Goal: Task Accomplishment & Management: Complete application form

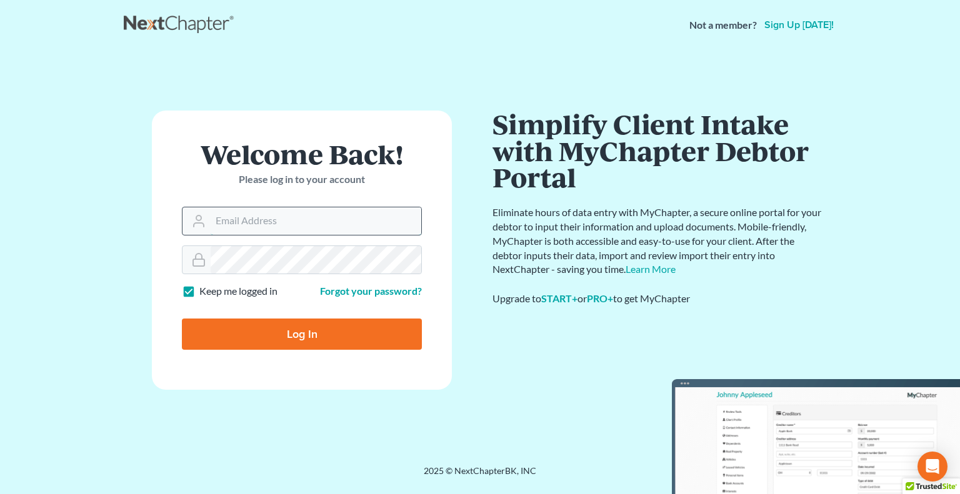
click at [264, 225] on input "Email Address" at bounding box center [316, 220] width 211 height 27
type input "jpappas@spjlaw.net"
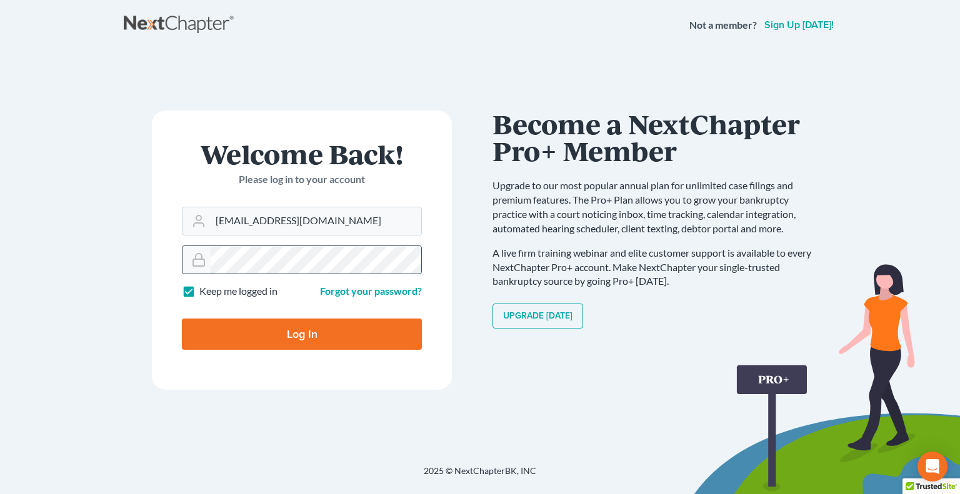
click at [182, 319] on input "Log In" at bounding box center [302, 334] width 240 height 31
type input "Thinking..."
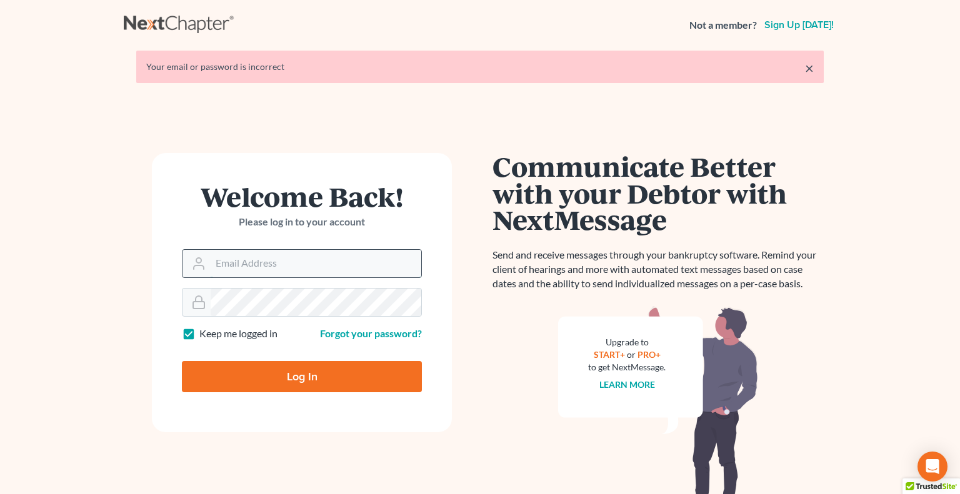
drag, startPoint x: 0, startPoint y: 0, endPoint x: 254, endPoint y: 265, distance: 366.8
click at [254, 265] on input "Email Address" at bounding box center [316, 263] width 211 height 27
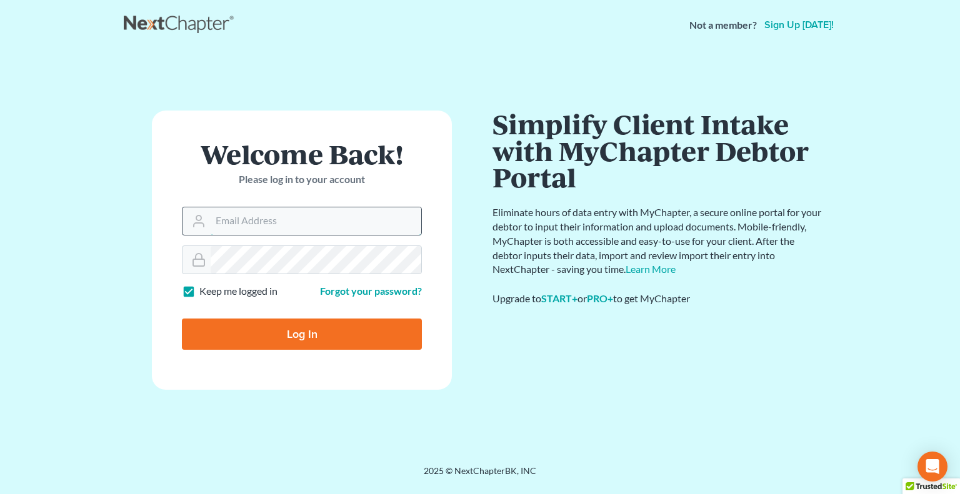
type input "[PERSON_NAME][EMAIL_ADDRESS][DOMAIN_NAME]"
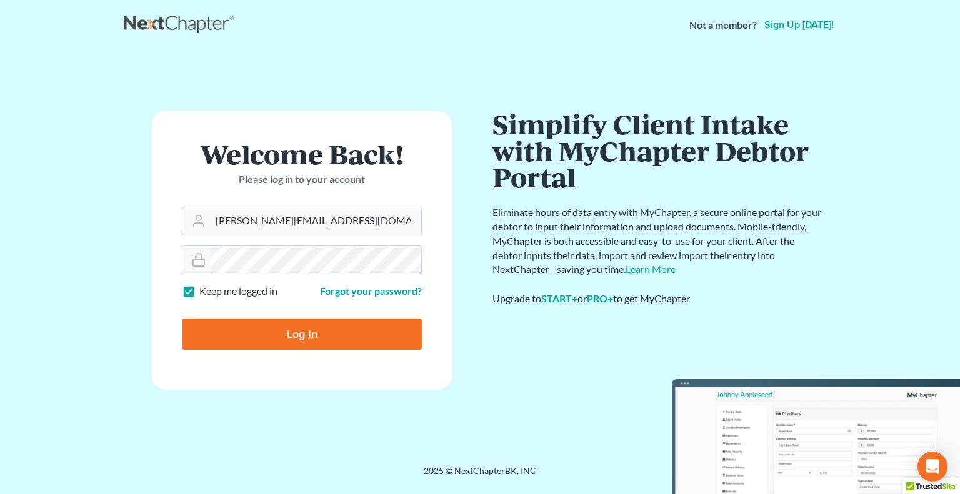
click at [182, 319] on input "Log In" at bounding box center [302, 334] width 240 height 31
type input "Thinking..."
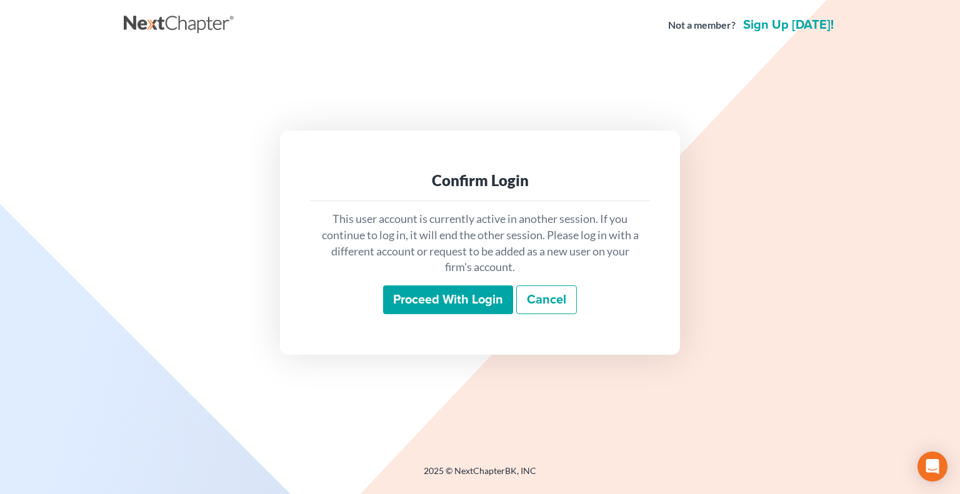
click at [457, 295] on input "Proceed with login" at bounding box center [448, 300] width 130 height 29
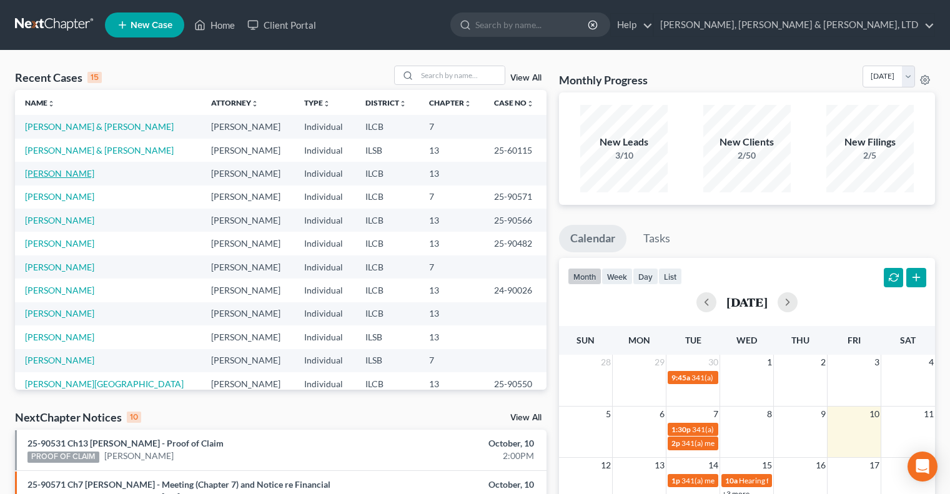
click at [61, 176] on link "[PERSON_NAME]" at bounding box center [59, 173] width 69 height 11
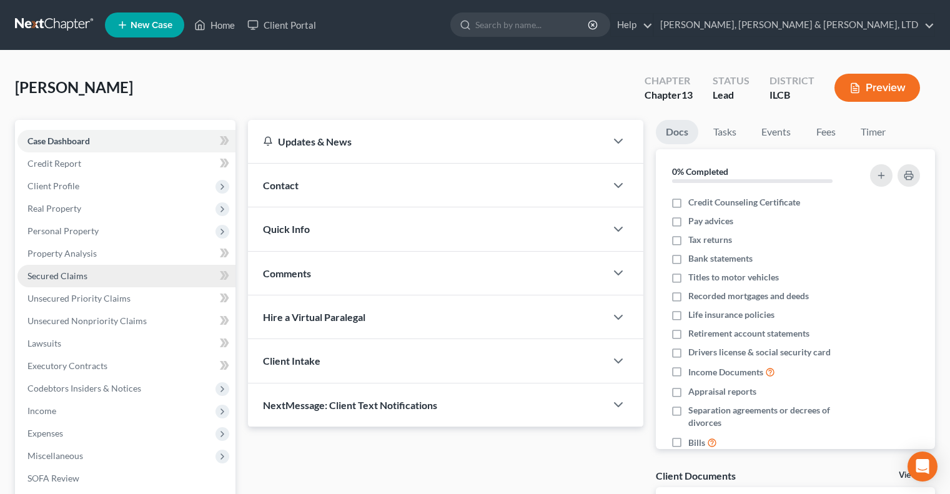
click at [44, 277] on span "Secured Claims" at bounding box center [57, 276] width 60 height 11
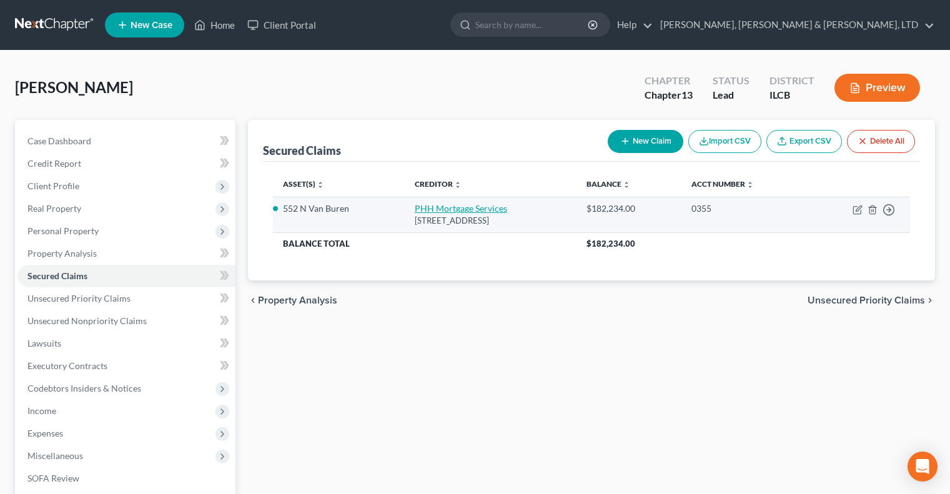
click at [415, 209] on link "PHH Mortgage Services" at bounding box center [461, 208] width 92 height 11
select select "33"
select select "0"
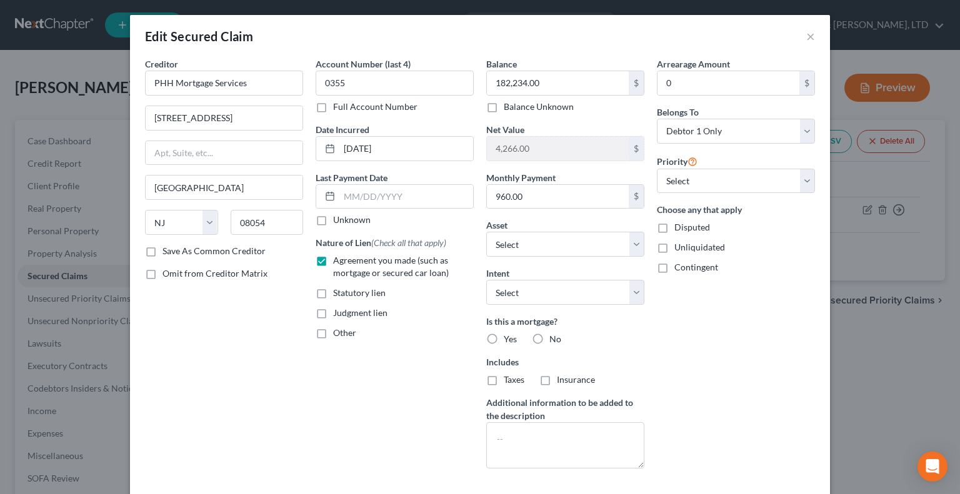
scroll to position [72, 0]
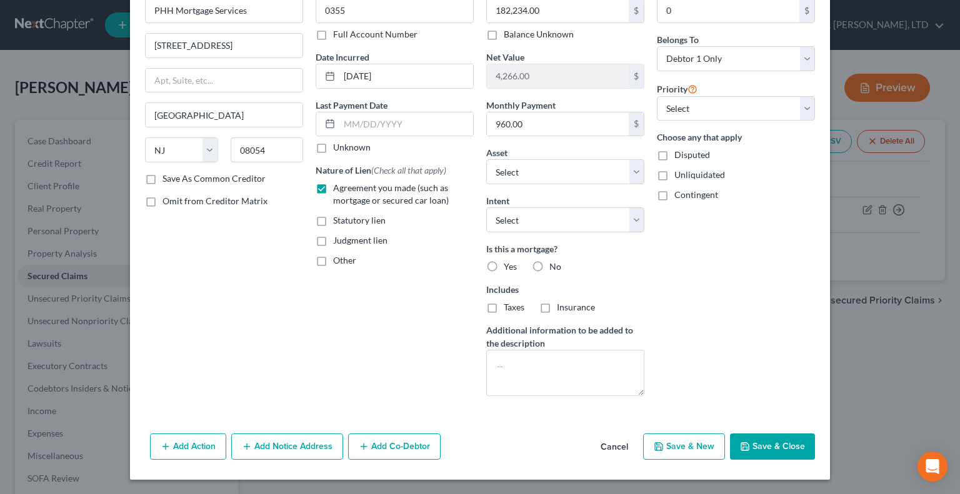
click at [291, 450] on button "Add Notice Address" at bounding box center [287, 447] width 112 height 26
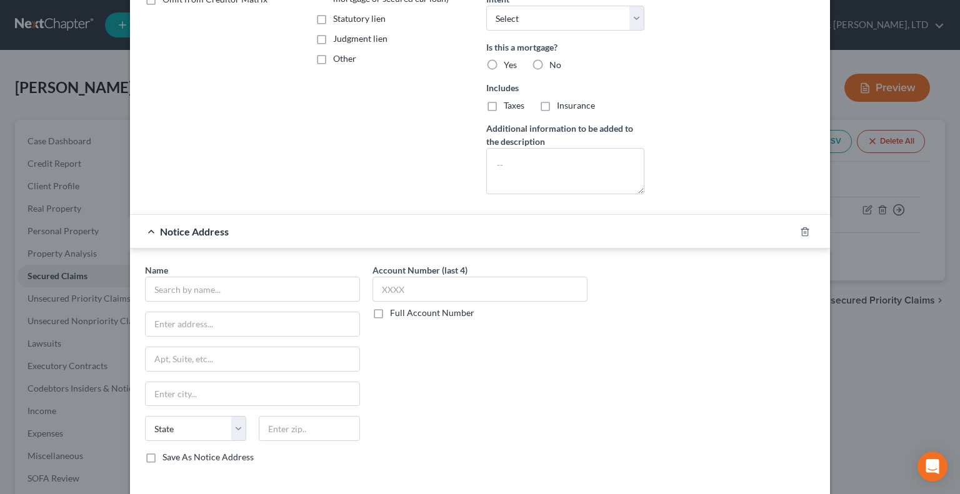
scroll to position [322, 0]
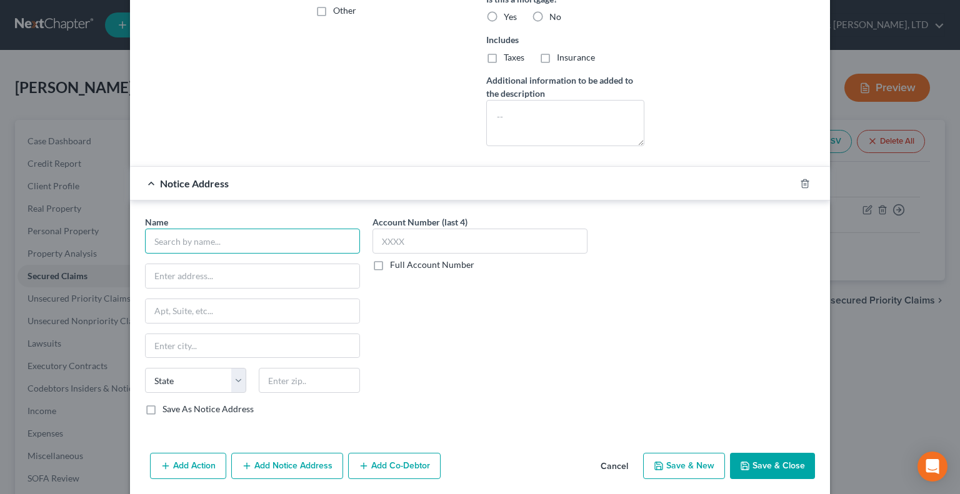
click at [189, 239] on input "text" at bounding box center [252, 241] width 215 height 25
type input "Codilis and Associates, P.C."
paste input "[STREET_ADDRESS]"
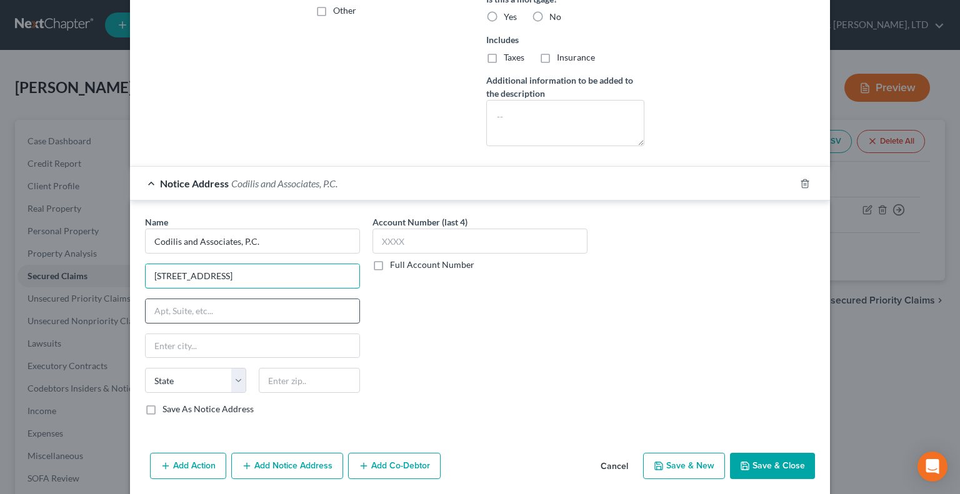
type input "[STREET_ADDRESS]"
click at [212, 309] on input "text" at bounding box center [253, 311] width 214 height 24
click at [279, 383] on input "text" at bounding box center [309, 380] width 101 height 25
type input "60527"
click at [449, 315] on div "Account Number (last 4) Full Account Number" at bounding box center [479, 321] width 227 height 210
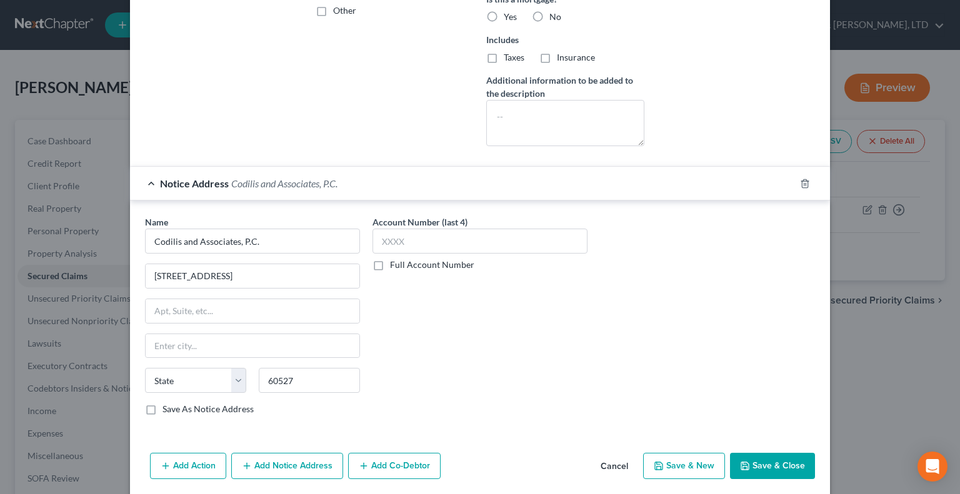
type input "Hinsdale"
select select "14"
click at [307, 462] on button "Add Notice Address" at bounding box center [287, 466] width 112 height 26
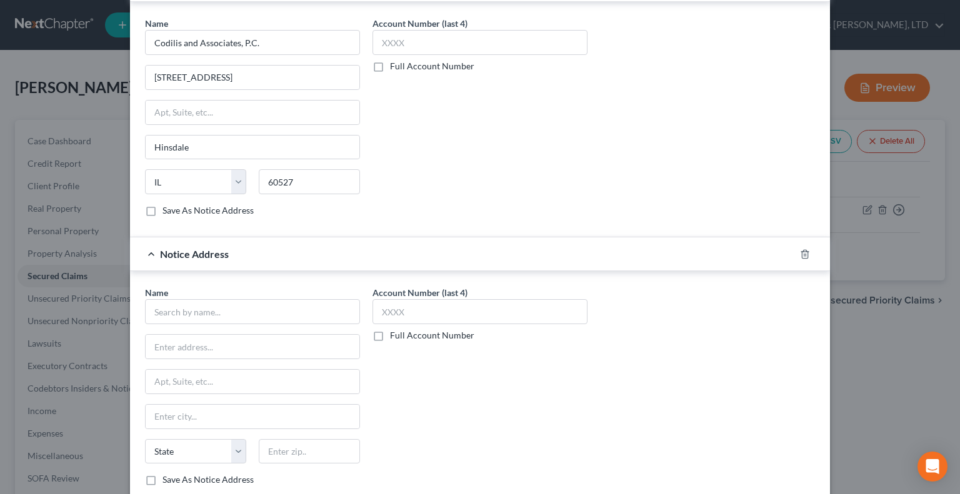
scroll to position [524, 0]
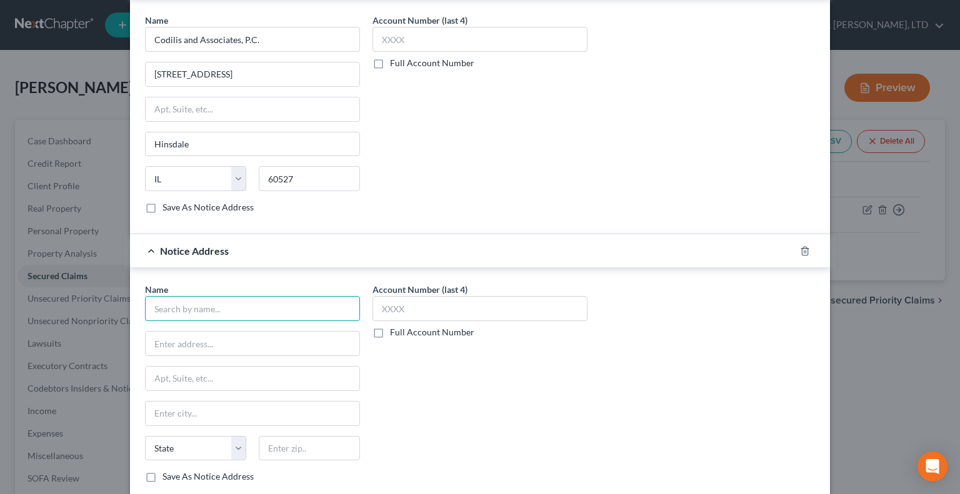
click at [260, 309] on input "text" at bounding box center [252, 308] width 215 height 25
drag, startPoint x: 247, startPoint y: 313, endPoint x: 106, endPoint y: 312, distance: 140.6
click at [106, 312] on div "Edit Secured Claim × Creditor * PHH Mortgage Services [GEOGRAPHIC_DATA] [US_STA…" at bounding box center [480, 247] width 960 height 494
paste input ", N.A."
type input "[PERSON_NAME] Fargo Bank, N.A."
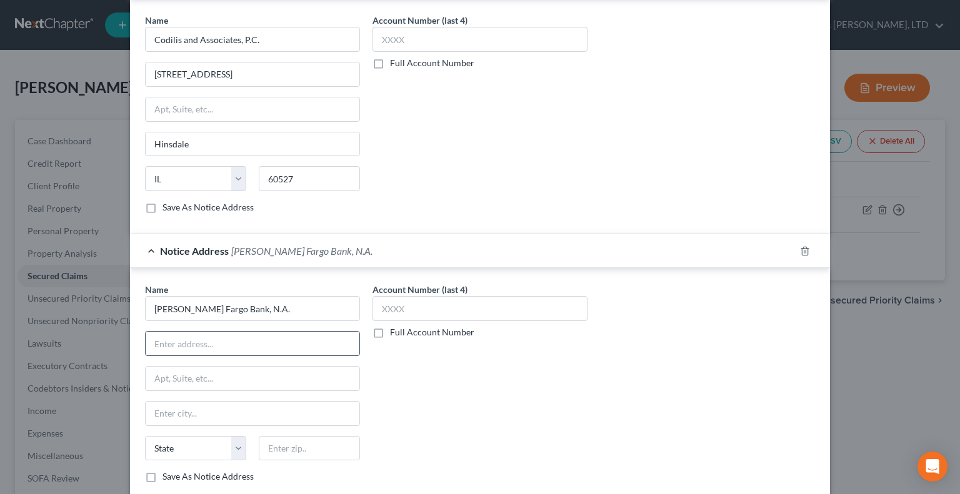
click at [182, 351] on input "text" at bounding box center [253, 344] width 214 height 24
paste input "[STREET_ADDRESS][PERSON_NAME]"
type input "[STREET_ADDRESS][PERSON_NAME]"
click at [305, 456] on input "text" at bounding box center [309, 448] width 101 height 25
type input "94104"
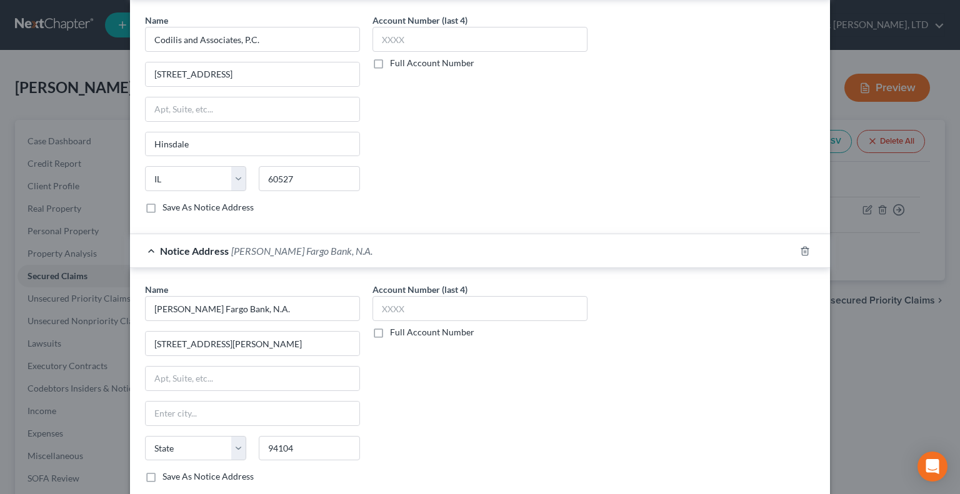
click at [429, 427] on div "Account Number (last 4) Full Account Number" at bounding box center [479, 388] width 227 height 210
type input "[GEOGRAPHIC_DATA]"
select select "4"
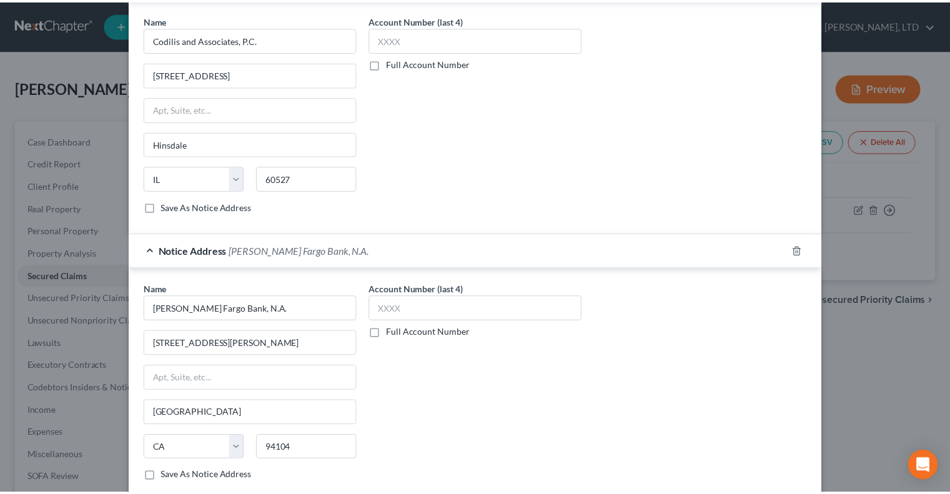
scroll to position [612, 0]
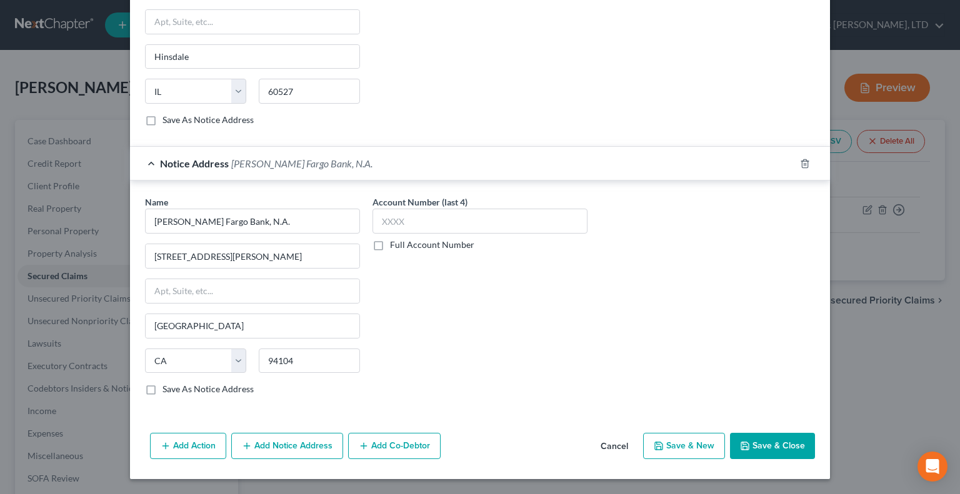
click at [774, 451] on button "Save & Close" at bounding box center [772, 446] width 85 height 26
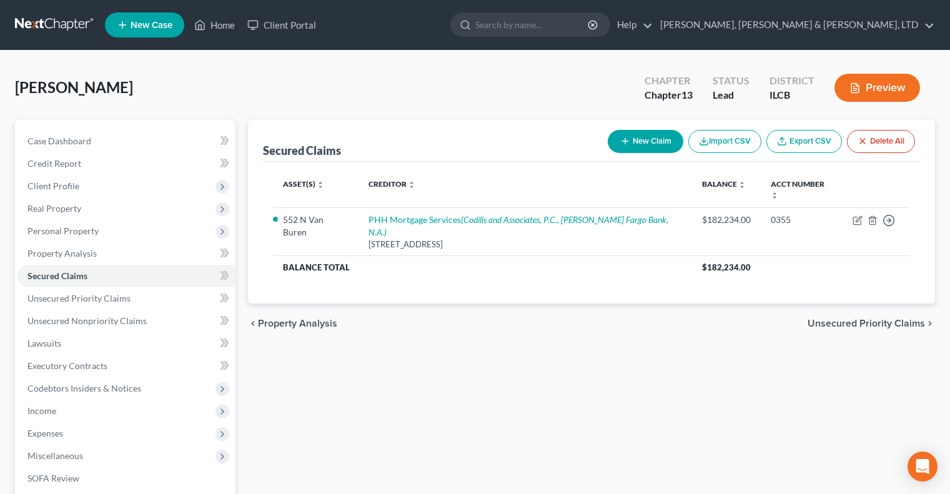
scroll to position [191, 0]
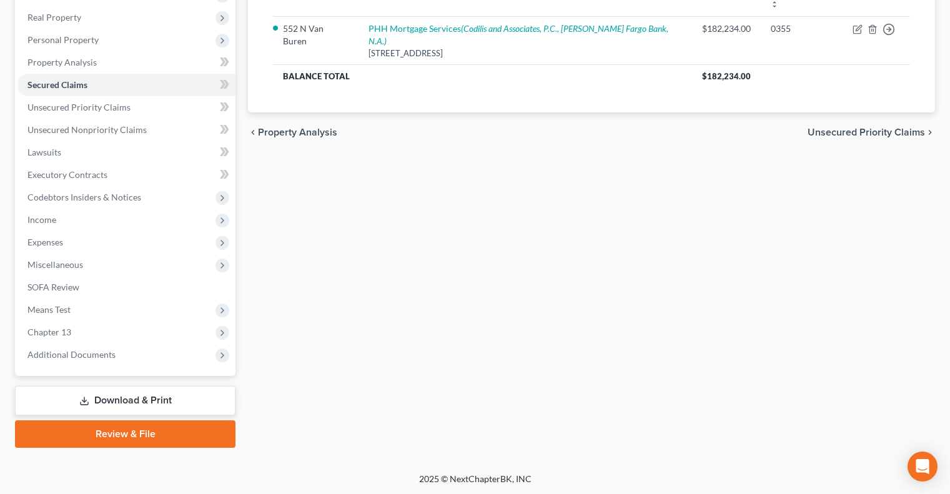
click at [110, 431] on link "Review & File" at bounding box center [125, 434] width 221 height 27
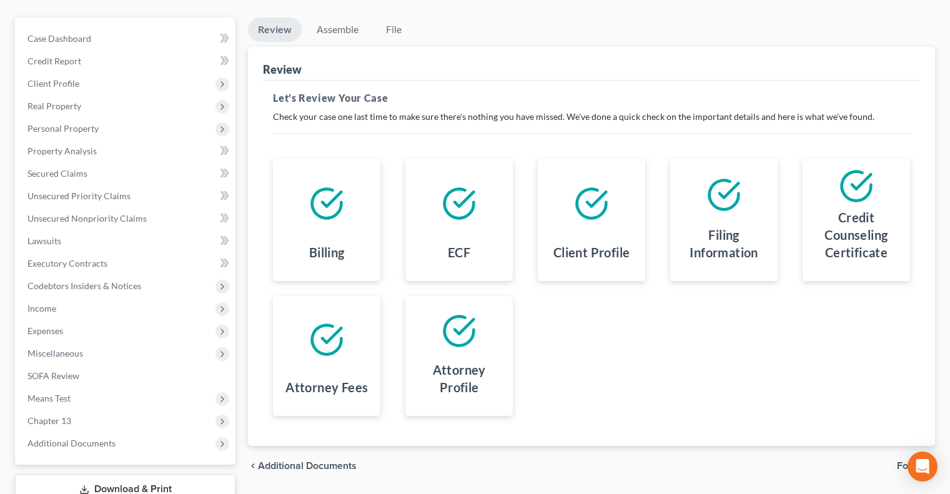
scroll to position [191, 0]
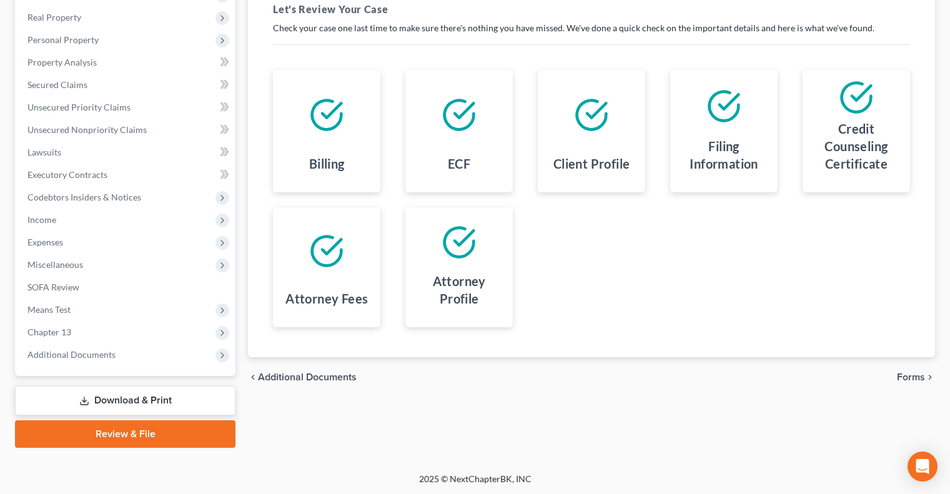
click at [904, 372] on span "Forms" at bounding box center [911, 377] width 28 height 10
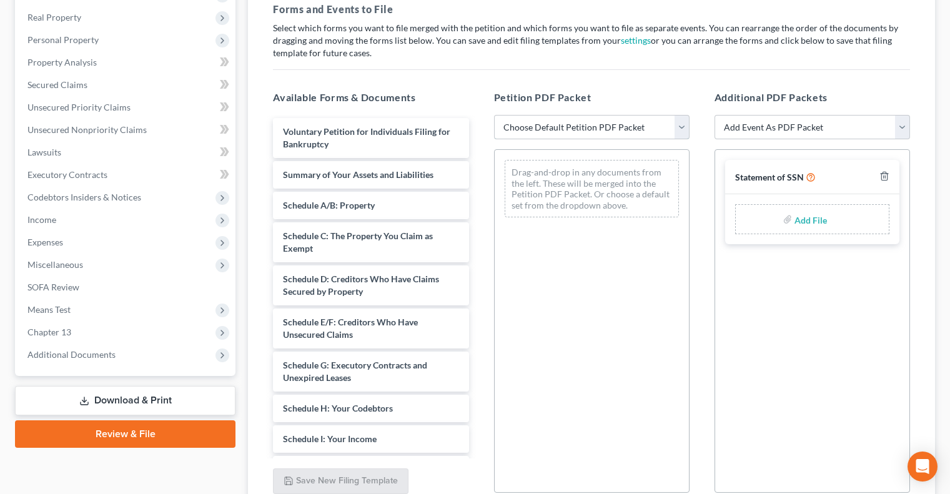
click at [658, 122] on select "Choose Default Petition PDF Packet Complete Bankruptcy Petition (all forms and …" at bounding box center [592, 127] width 196 height 25
select select "0"
click at [494, 115] on select "Choose Default Petition PDF Packet Complete Bankruptcy Petition (all forms and …" at bounding box center [592, 127] width 196 height 25
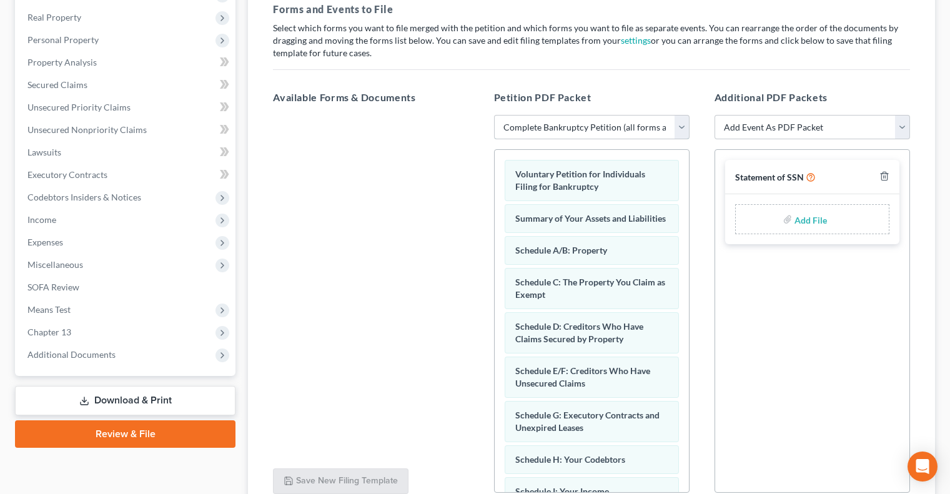
scroll to position [302, 0]
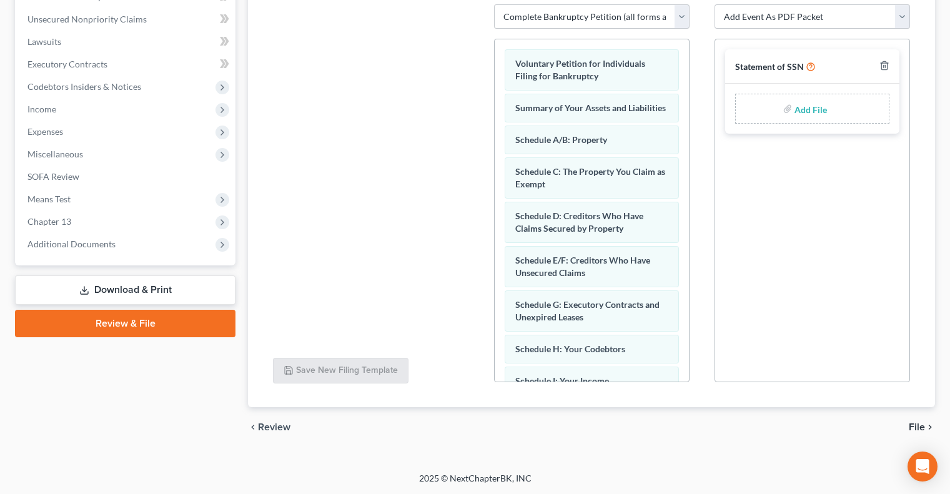
click at [912, 426] on span "File" at bounding box center [917, 427] width 16 height 10
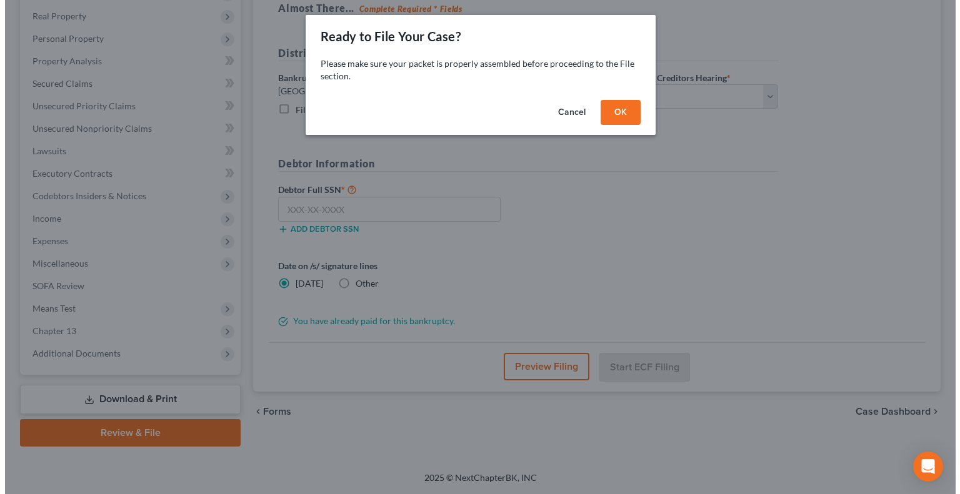
scroll to position [191, 0]
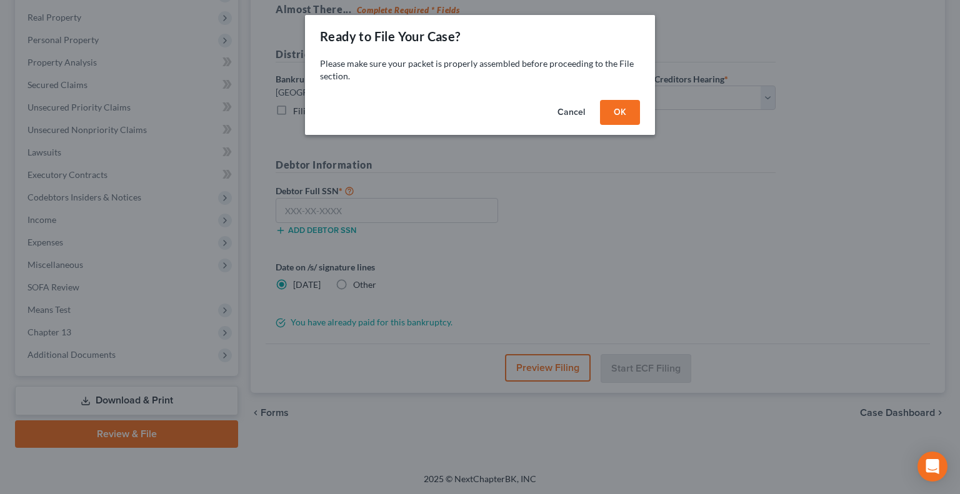
click at [625, 116] on button "OK" at bounding box center [620, 112] width 40 height 25
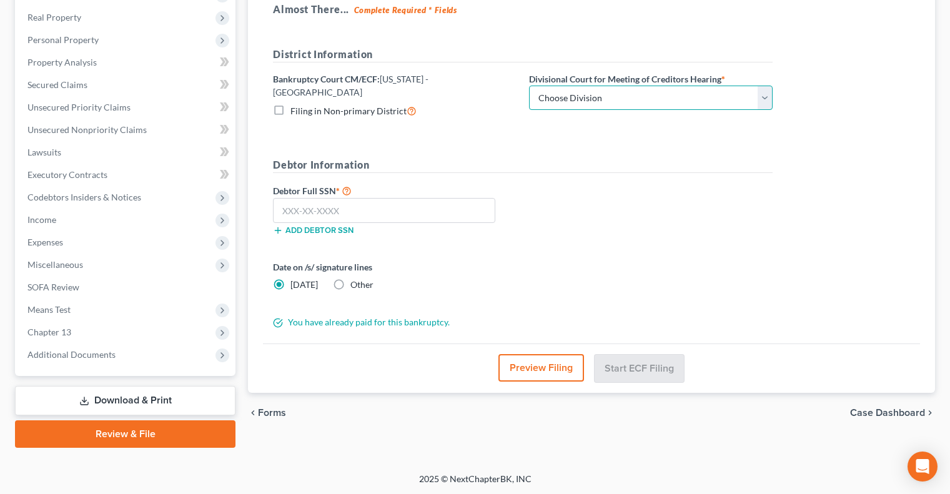
click at [616, 105] on select "Choose Division Peoria Springfield [GEOGRAPHIC_DATA]" at bounding box center [651, 98] width 244 height 25
click at [532, 31] on div "Almost There... Complete Required * Fields District Information Bankruptcy Cour…" at bounding box center [591, 168] width 657 height 352
click at [585, 109] on select "Choose Division Peoria Springfield [GEOGRAPHIC_DATA]" at bounding box center [651, 98] width 244 height 25
select select "2"
click at [529, 86] on select "Choose Division Peoria Springfield [GEOGRAPHIC_DATA]" at bounding box center [651, 98] width 244 height 25
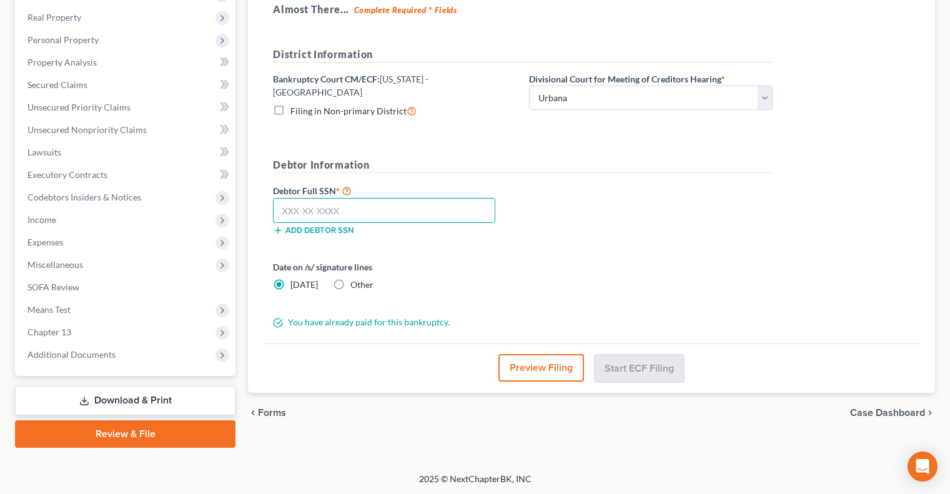
click at [426, 211] on input "text" at bounding box center [384, 210] width 222 height 25
type input "355-68-0117"
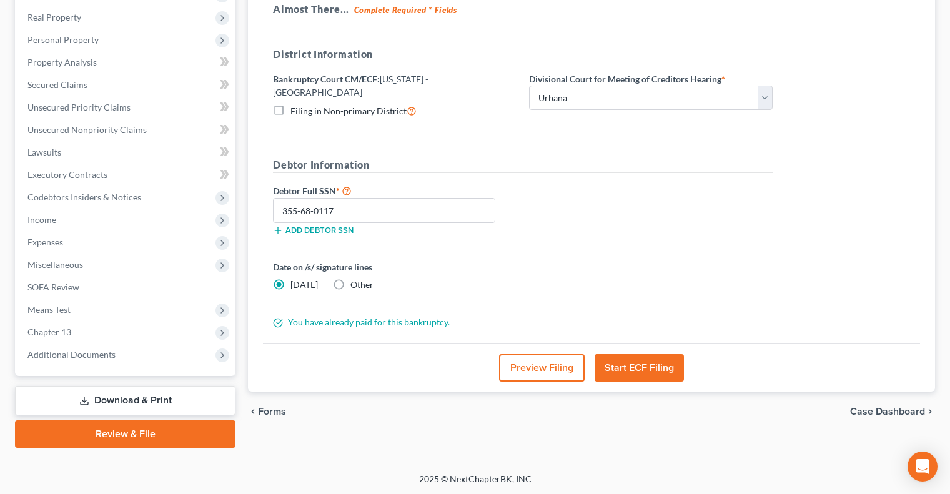
click at [514, 361] on button "Preview Filing" at bounding box center [542, 367] width 86 height 27
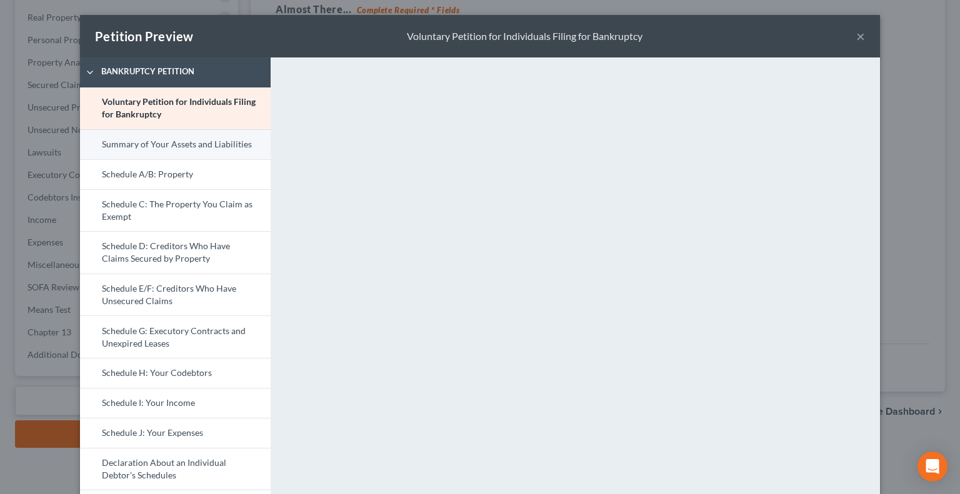
click at [196, 147] on link "Summary of Your Assets and Liabilities" at bounding box center [175, 144] width 191 height 30
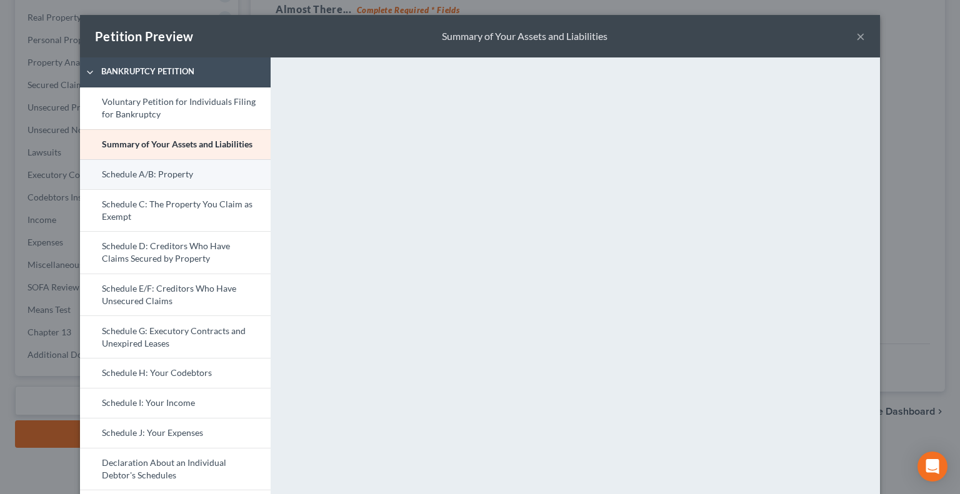
click at [171, 174] on link "Schedule A/B: Property" at bounding box center [175, 174] width 191 height 30
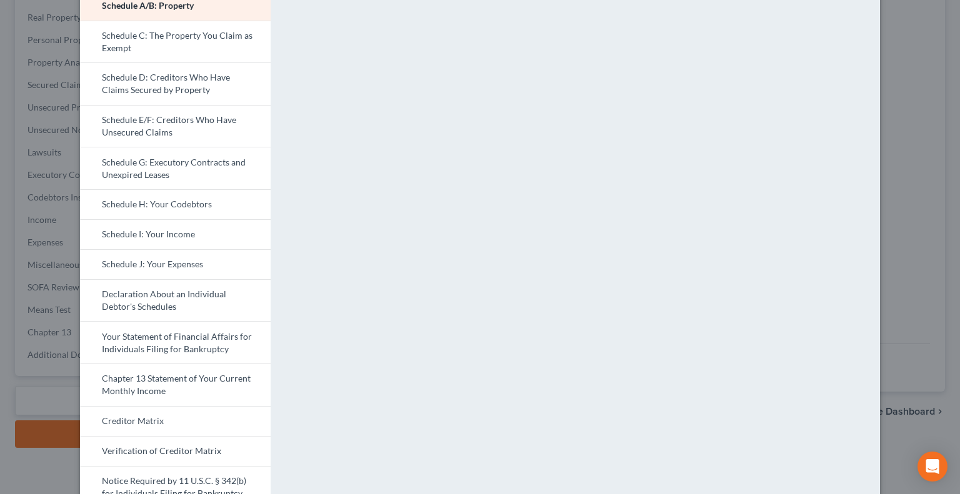
scroll to position [169, 0]
click at [227, 37] on link "Schedule C: The Property You Claim as Exempt" at bounding box center [175, 41] width 191 height 42
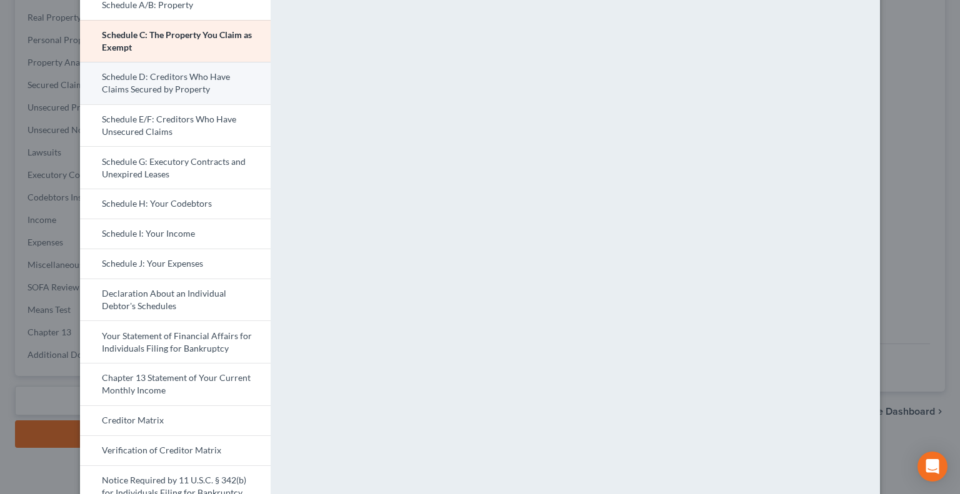
click at [172, 89] on link "Schedule D: Creditors Who Have Claims Secured by Property" at bounding box center [175, 83] width 191 height 42
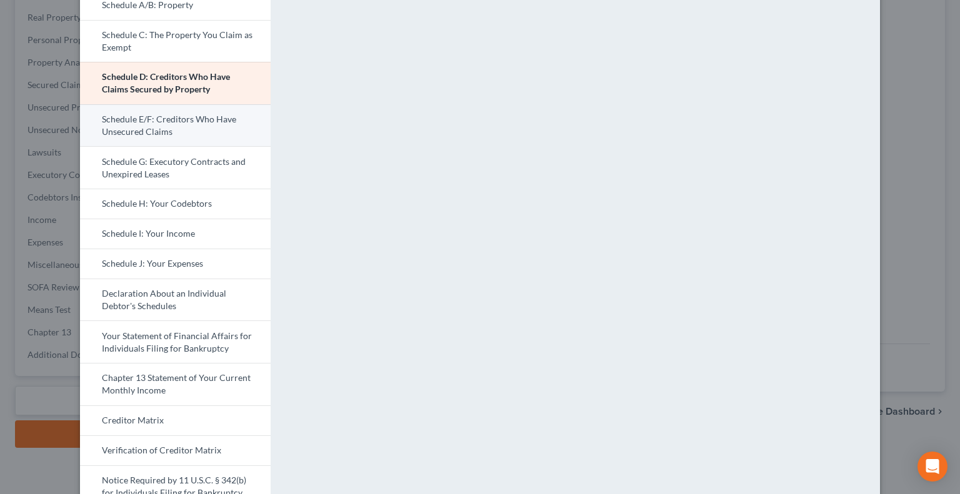
click at [202, 122] on link "Schedule E/F: Creditors Who Have Unsecured Claims" at bounding box center [175, 125] width 191 height 42
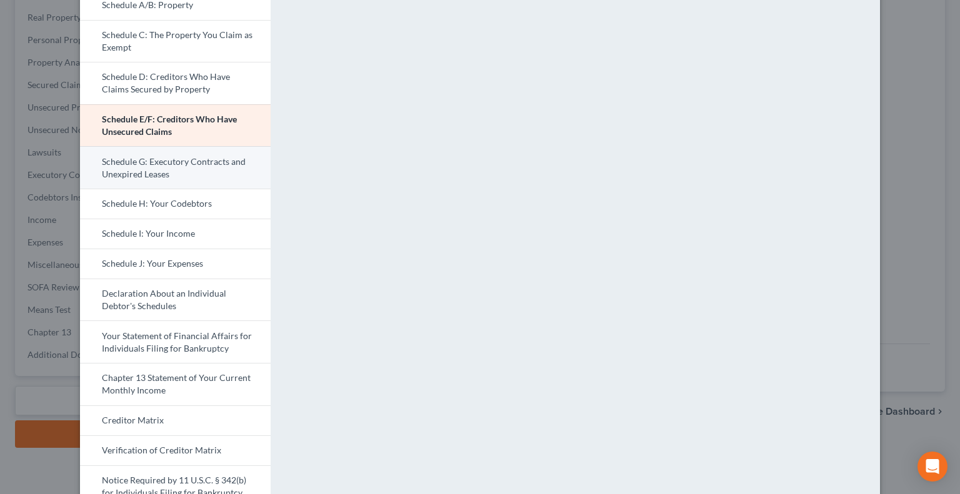
click at [156, 169] on link "Schedule G: Executory Contracts and Unexpired Leases" at bounding box center [175, 167] width 191 height 42
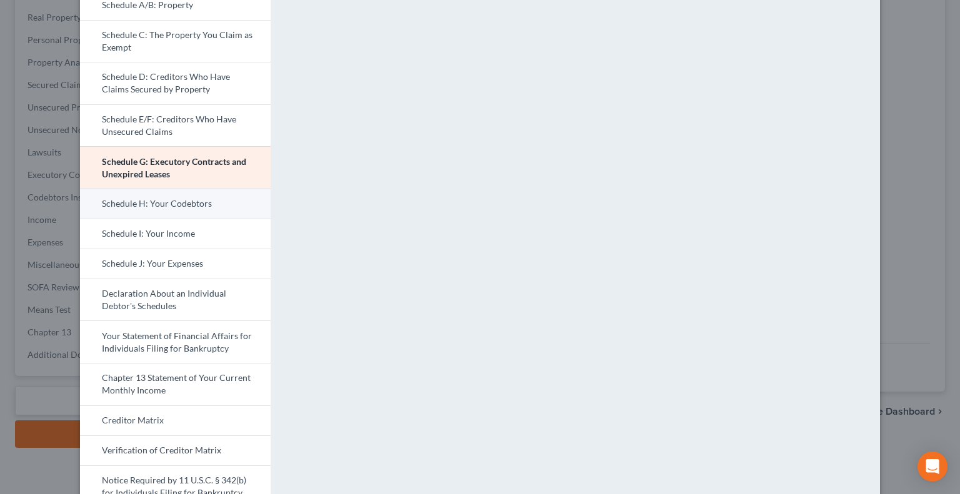
click at [178, 207] on link "Schedule H: Your Codebtors" at bounding box center [175, 204] width 191 height 30
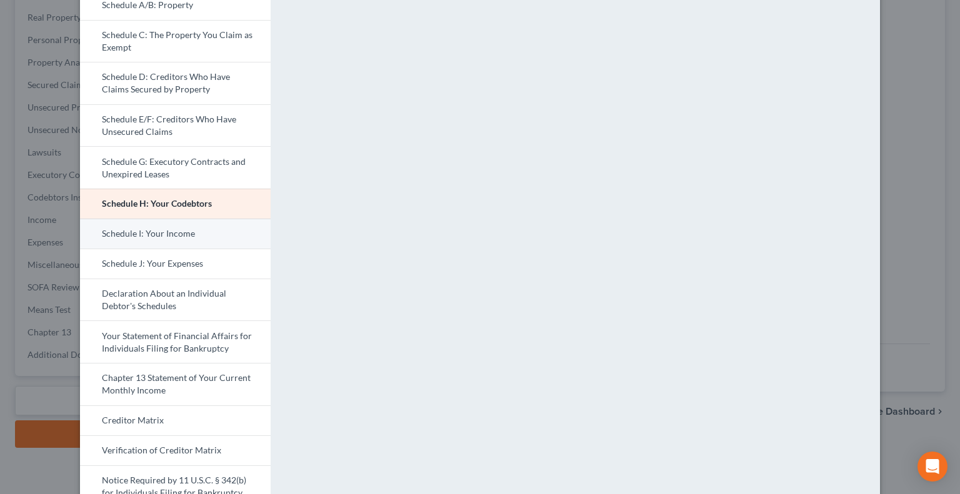
click at [154, 232] on link "Schedule I: Your Income" at bounding box center [175, 234] width 191 height 30
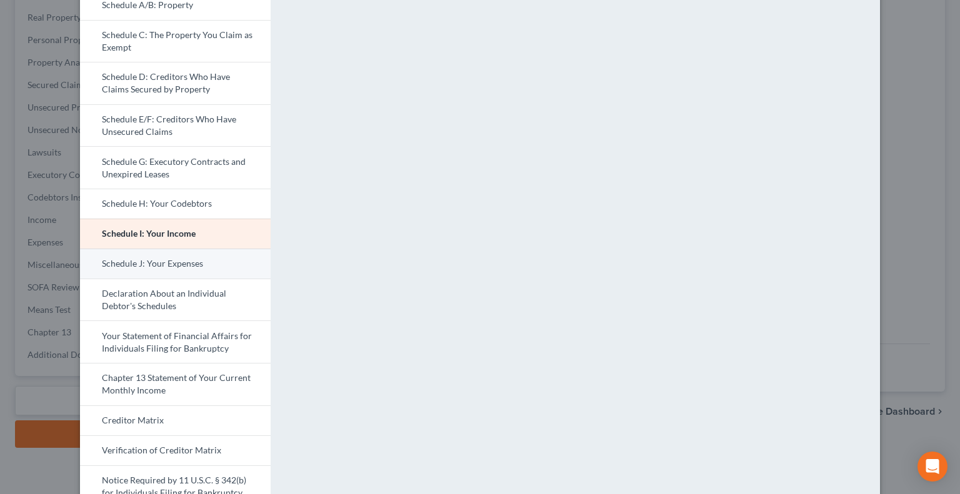
click at [193, 259] on link "Schedule J: Your Expenses" at bounding box center [175, 264] width 191 height 30
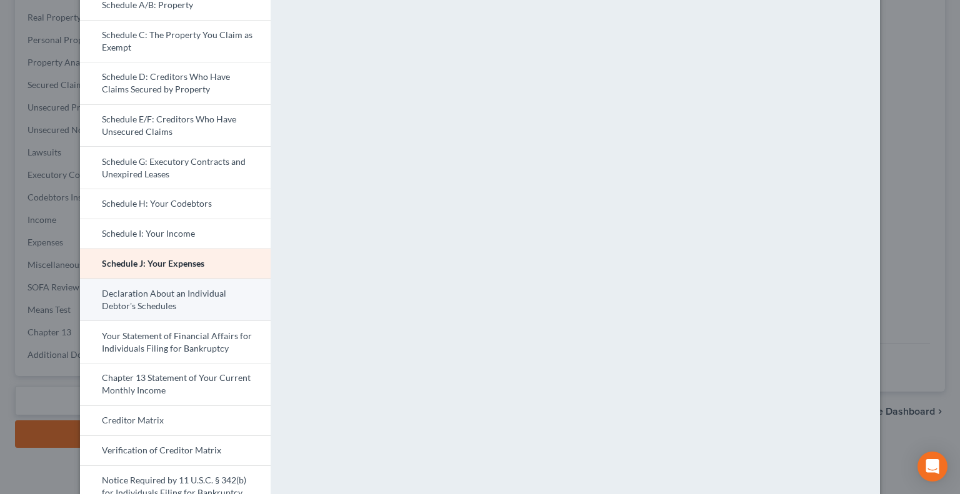
click at [185, 299] on link "Declaration About an Individual Debtor's Schedules" at bounding box center [175, 300] width 191 height 42
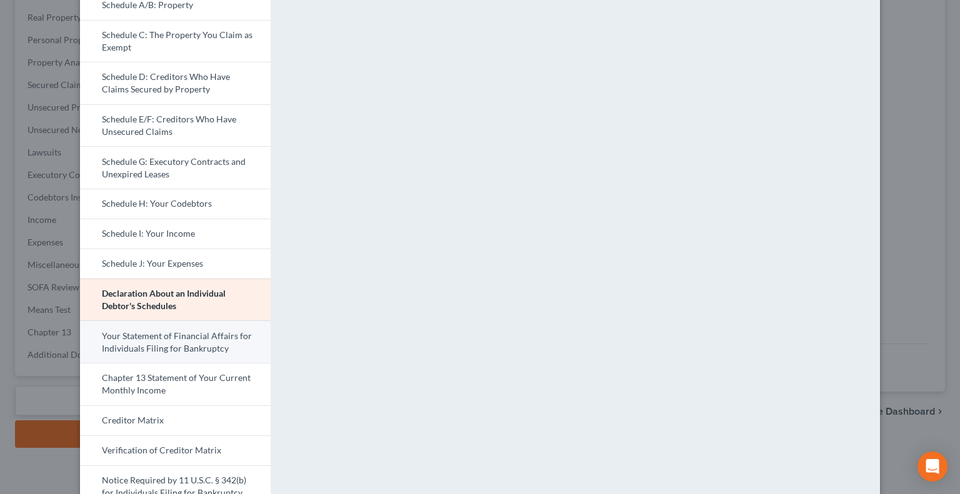
click at [186, 336] on link "Your Statement of Financial Affairs for Individuals Filing for Bankruptcy" at bounding box center [175, 342] width 191 height 42
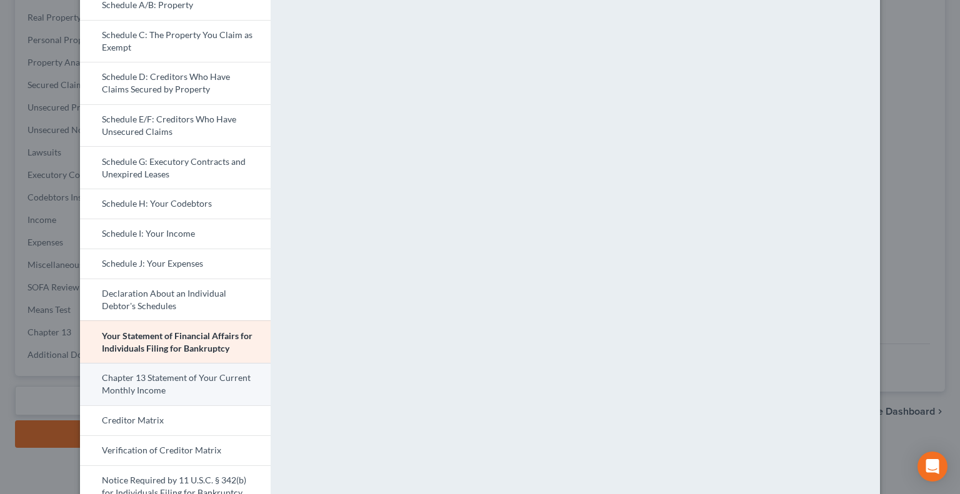
click at [175, 387] on link "Chapter 13 Statement of Your Current Monthly Income" at bounding box center [175, 384] width 191 height 42
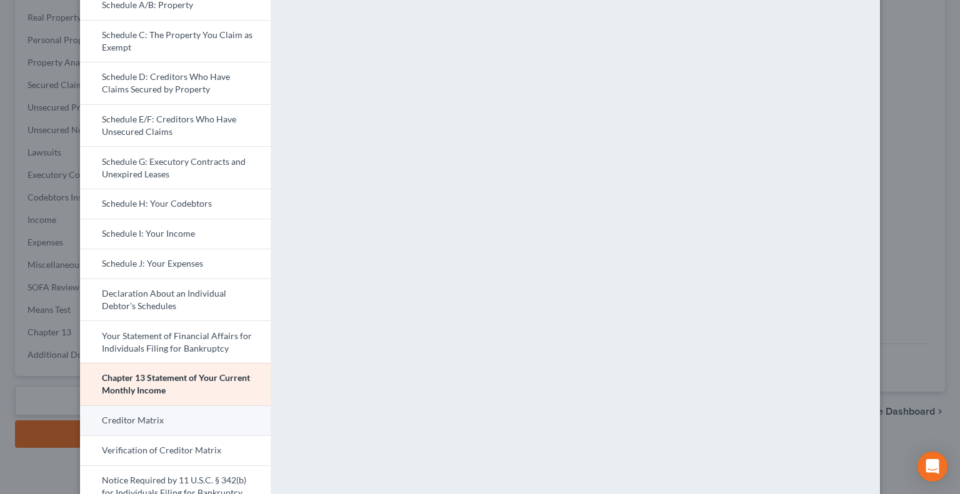
click at [133, 419] on link "Creditor Matrix" at bounding box center [175, 421] width 191 height 30
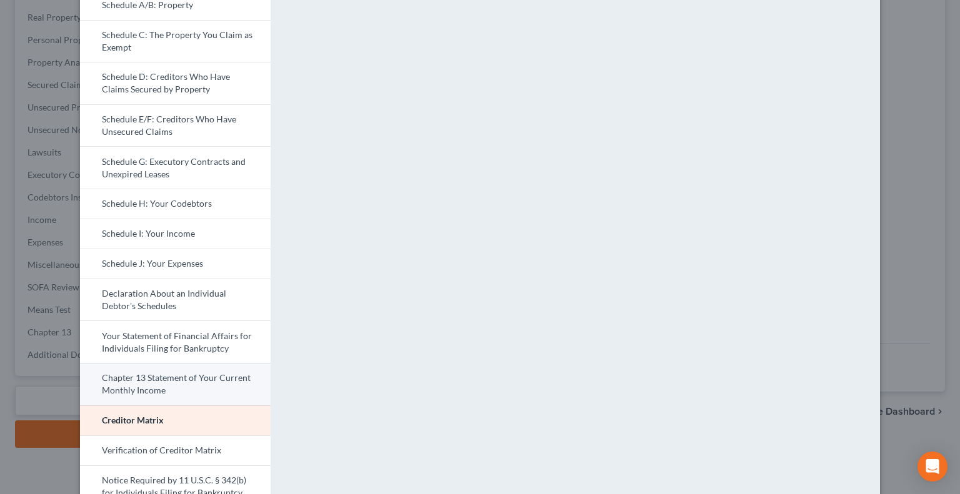
scroll to position [255, 0]
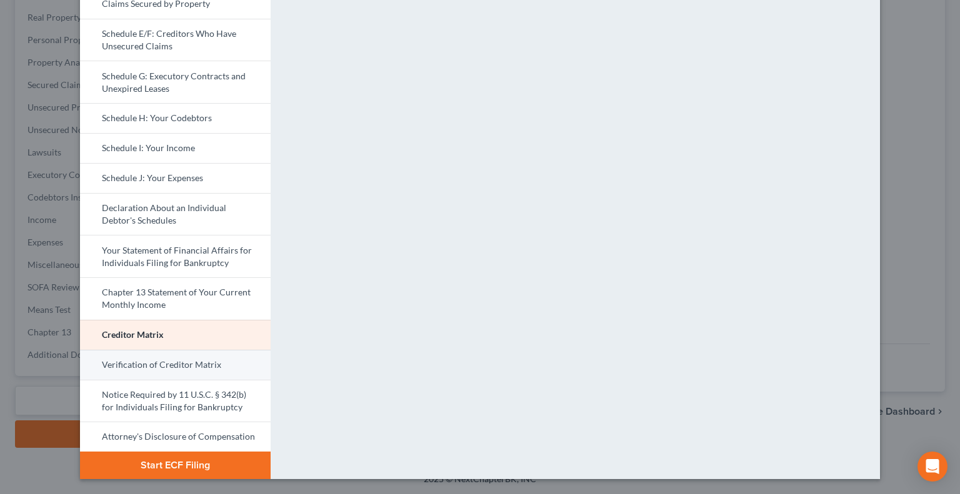
click at [130, 373] on link "Verification of Creditor Matrix" at bounding box center [175, 365] width 191 height 30
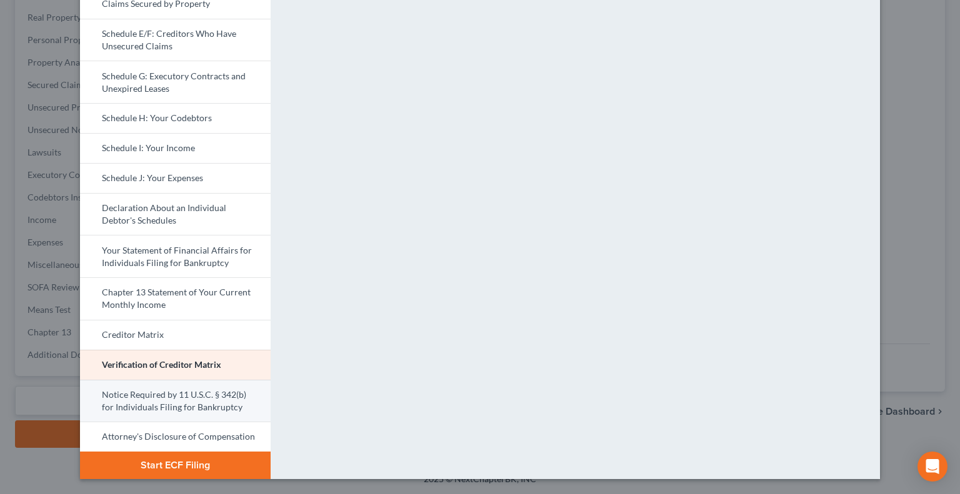
click at [194, 394] on link "Notice Required by 11 U.S.C. § 342(b) for Individuals Filing for Bankruptcy" at bounding box center [175, 401] width 191 height 42
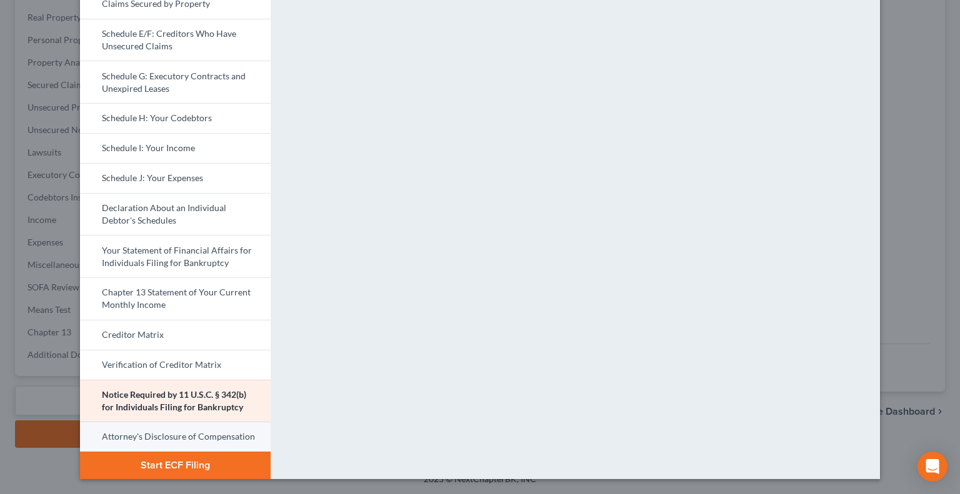
click at [130, 437] on link "Attorney's Disclosure of Compensation" at bounding box center [175, 437] width 191 height 30
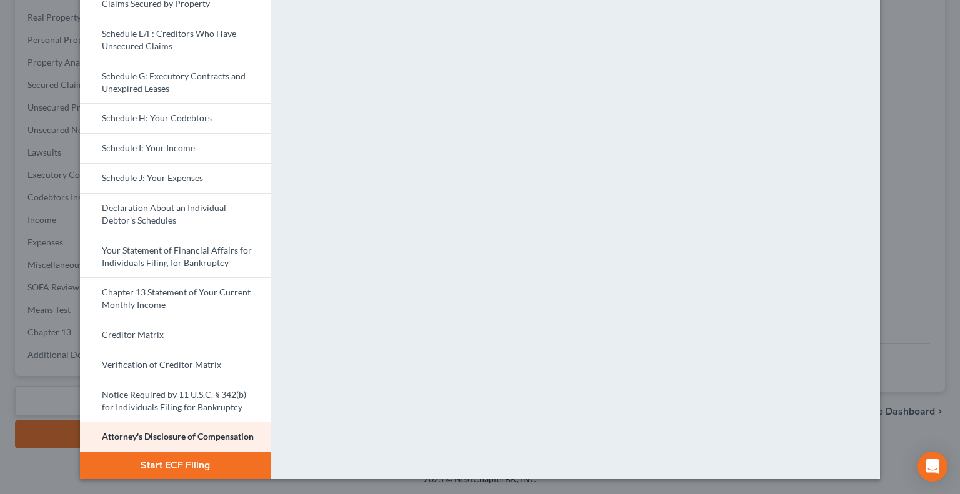
click at [921, 268] on div "Petition Preview Attorney's Disclosure of Compensation × Bankruptcy Petition Vo…" at bounding box center [480, 247] width 960 height 494
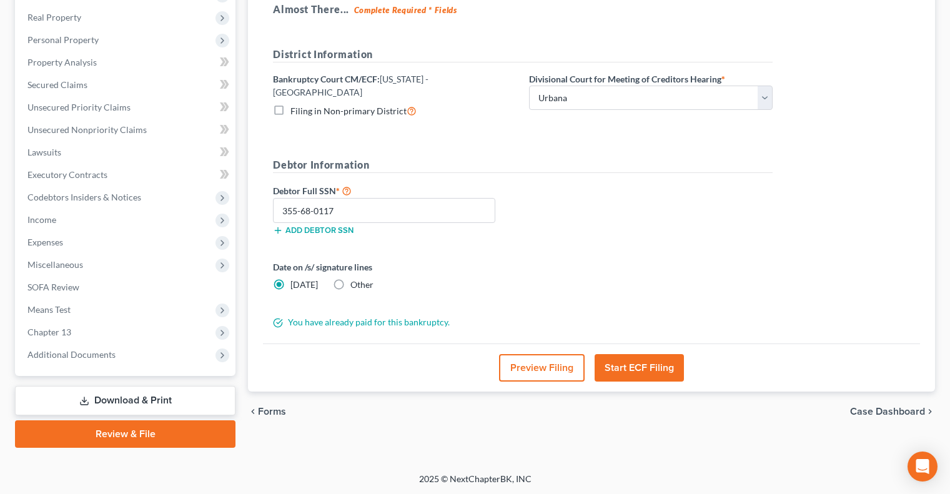
click at [537, 367] on button "Preview Filing" at bounding box center [542, 367] width 86 height 27
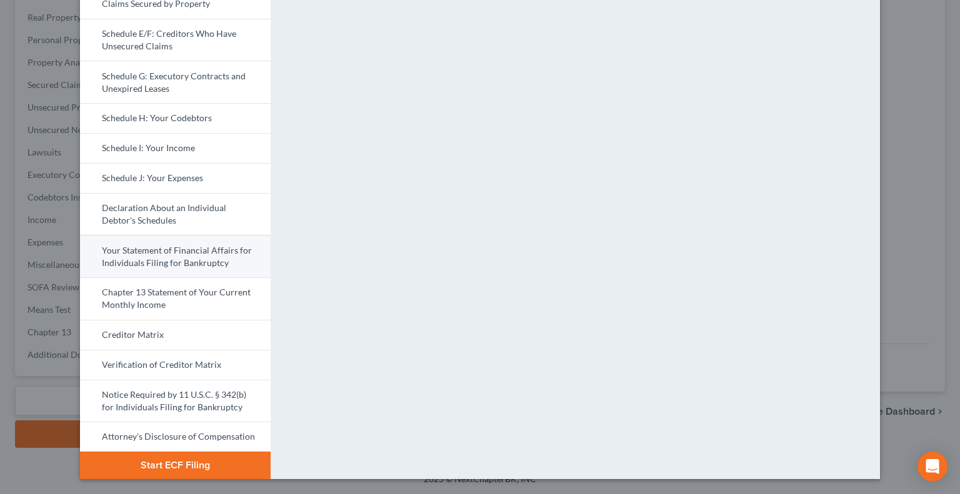
click at [177, 261] on link "Your Statement of Financial Affairs for Individuals Filing for Bankruptcy" at bounding box center [175, 256] width 191 height 42
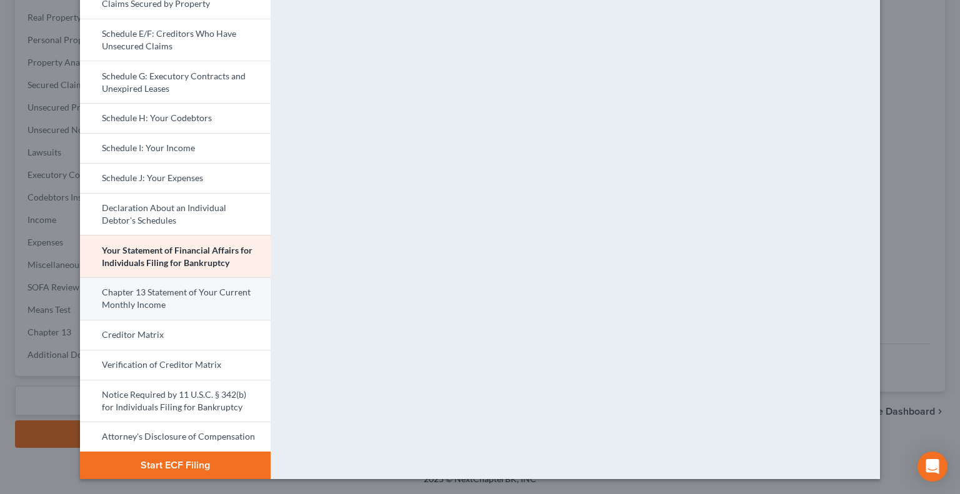
click at [168, 299] on link "Chapter 13 Statement of Your Current Monthly Income" at bounding box center [175, 298] width 191 height 42
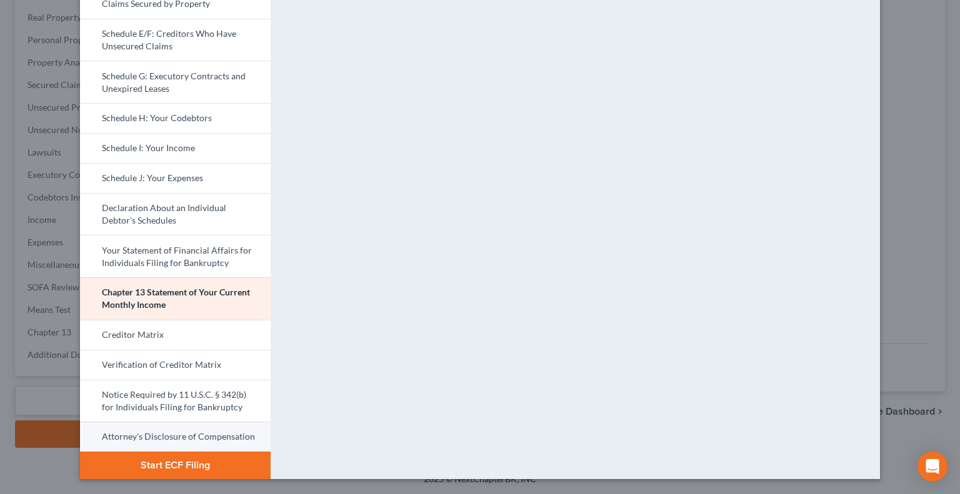
click at [155, 436] on link "Attorney's Disclosure of Compensation" at bounding box center [175, 437] width 191 height 30
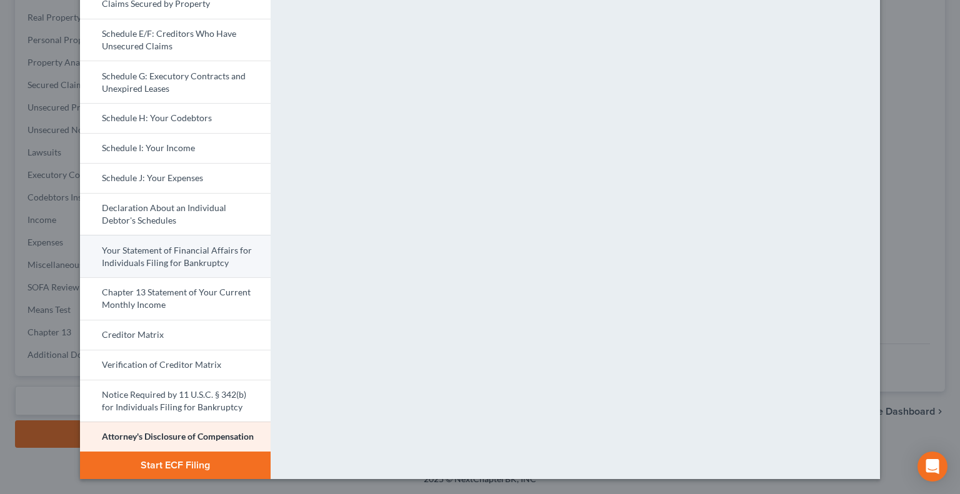
click at [146, 250] on link "Your Statement of Financial Affairs for Individuals Filing for Bankruptcy" at bounding box center [175, 256] width 191 height 42
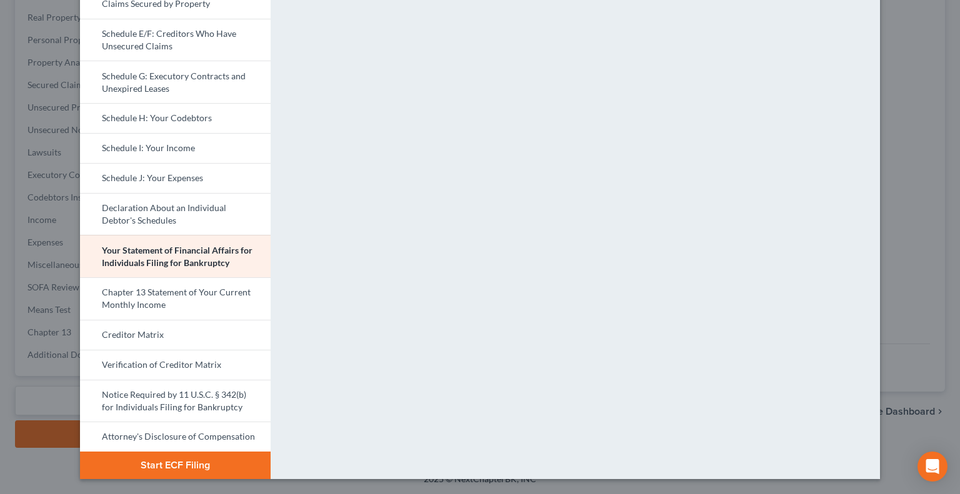
click at [897, 244] on div "Petition Preview Your Statement of Financial Affairs for Individuals Filing for…" at bounding box center [480, 247] width 960 height 494
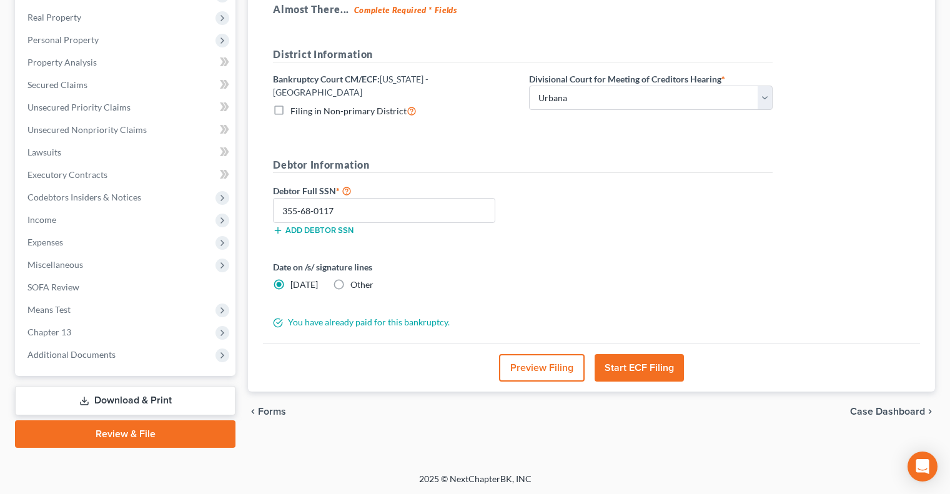
click at [640, 360] on button "Start ECF Filing" at bounding box center [639, 367] width 89 height 27
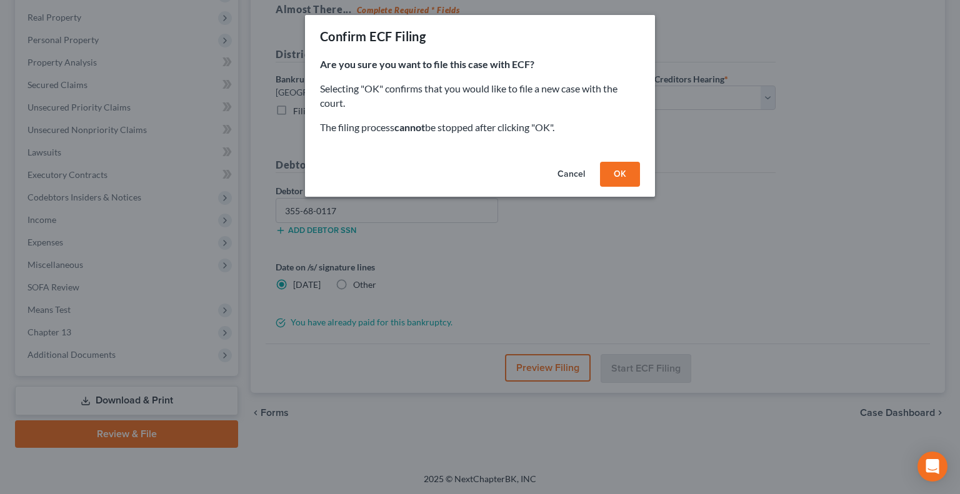
click at [617, 178] on button "OK" at bounding box center [620, 174] width 40 height 25
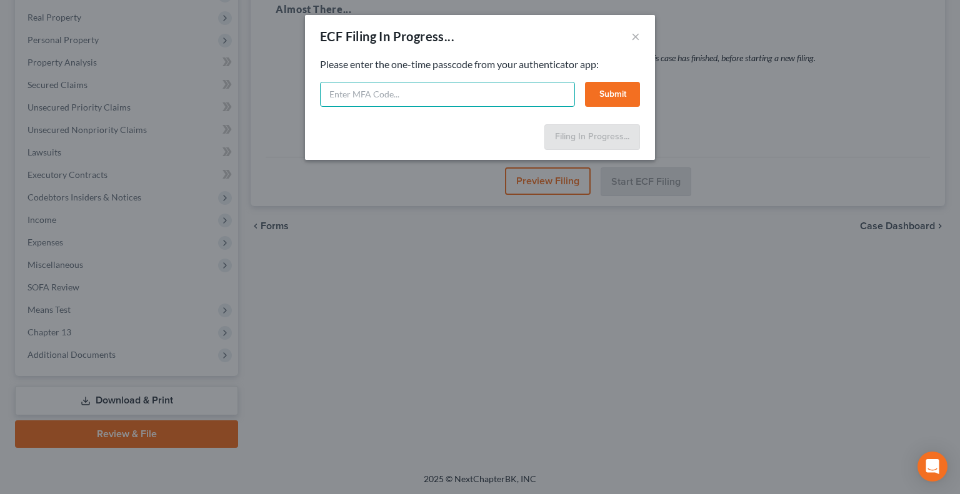
click at [437, 93] on input "text" at bounding box center [447, 94] width 255 height 25
type input "447017"
click at [602, 92] on button "Submit" at bounding box center [612, 94] width 55 height 25
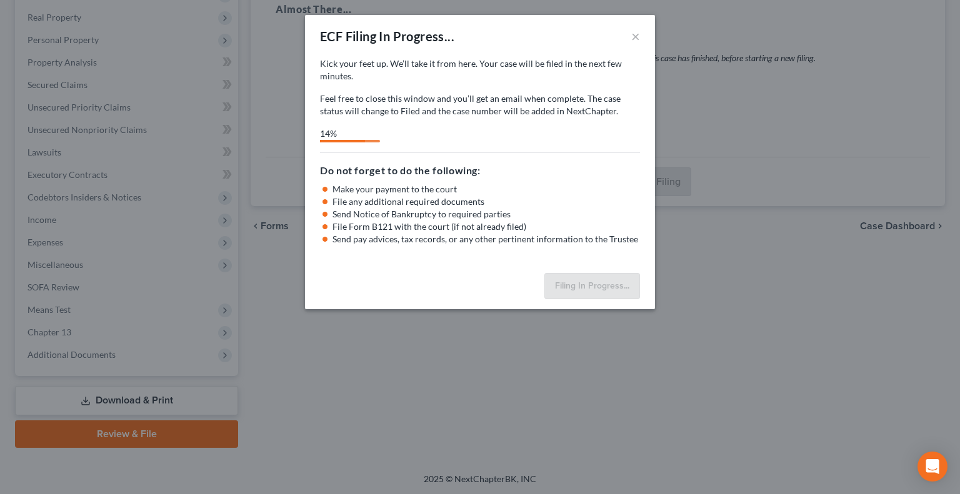
select select "2"
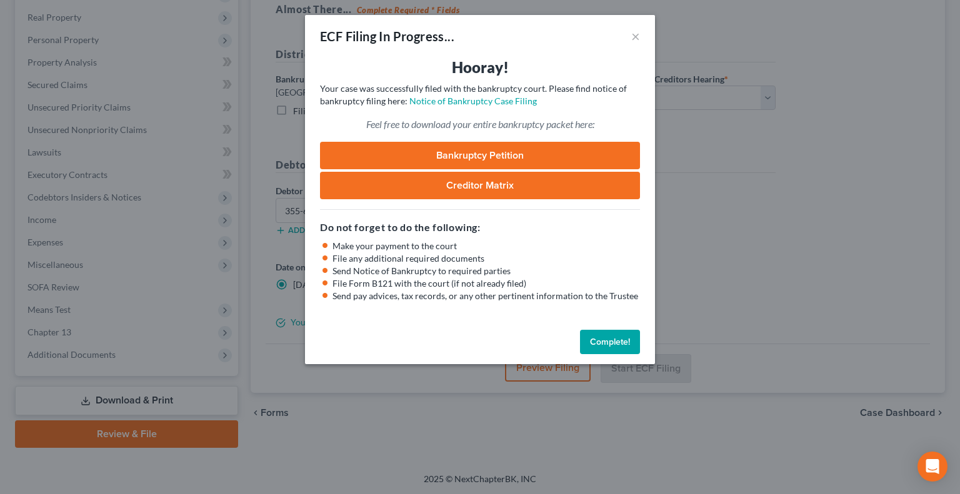
click at [473, 154] on link "Bankruptcy Petition" at bounding box center [480, 155] width 320 height 27
click at [164, 201] on div "ECF Filing In Progress... × Hooray! Your case was successfully filed with the b…" at bounding box center [480, 247] width 960 height 494
click at [599, 347] on button "Complete!" at bounding box center [610, 342] width 60 height 25
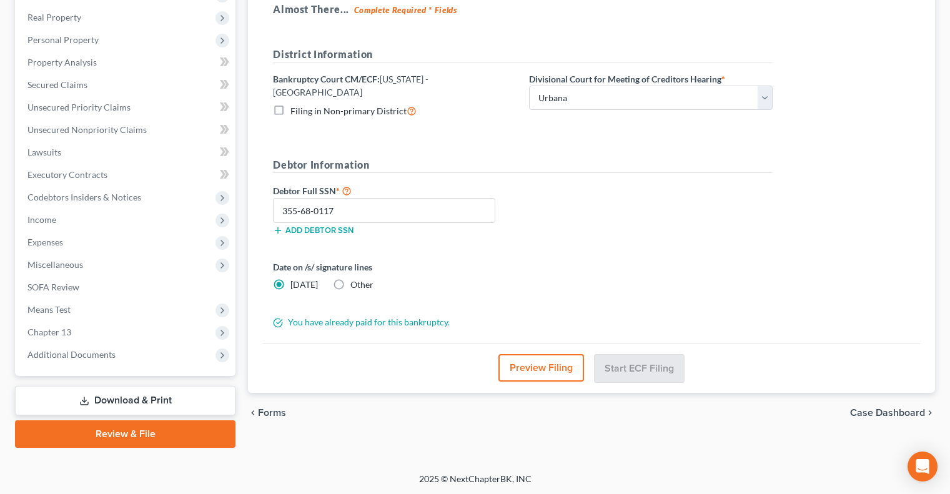
scroll to position [0, 0]
